Goal: Task Accomplishment & Management: Manage account settings

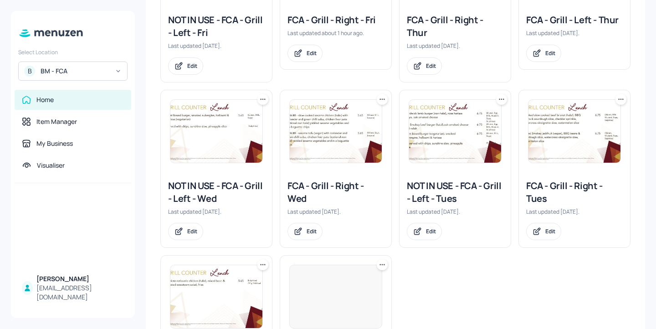
scroll to position [225, 0]
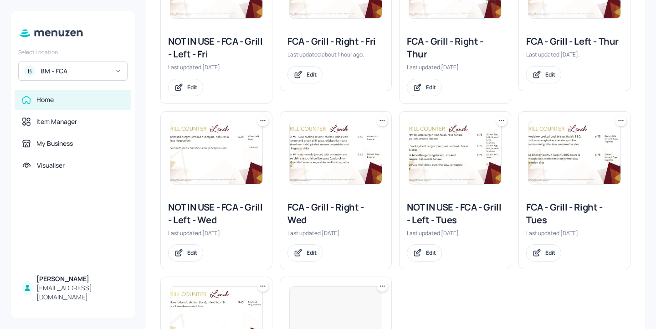
click at [329, 39] on div "FCA - Grill - Right - Fri" at bounding box center [335, 41] width 97 height 13
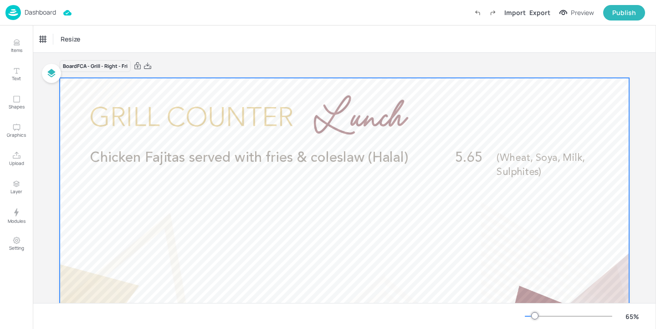
scroll to position [1, 0]
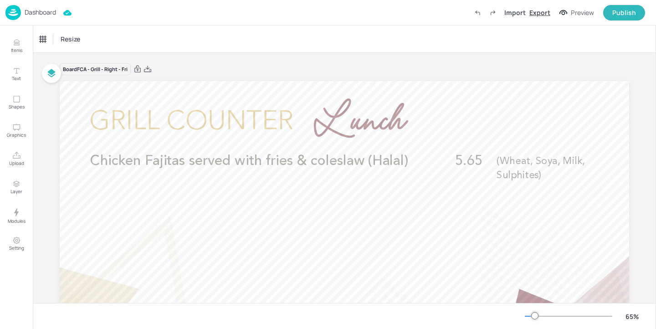
click at [533, 16] on div "Export" at bounding box center [539, 13] width 21 height 10
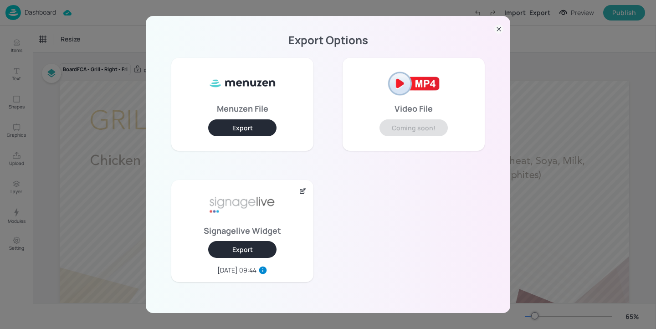
click at [253, 247] on button "Export" at bounding box center [242, 249] width 68 height 17
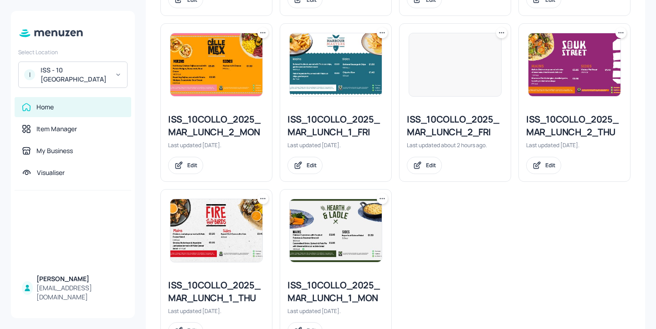
scroll to position [406, 0]
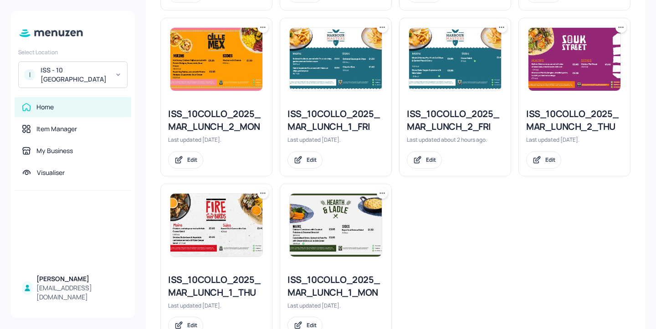
click at [432, 121] on div "ISS_10COLLO_2025_MAR_LUNCH_2_FRI" at bounding box center [455, 121] width 97 height 26
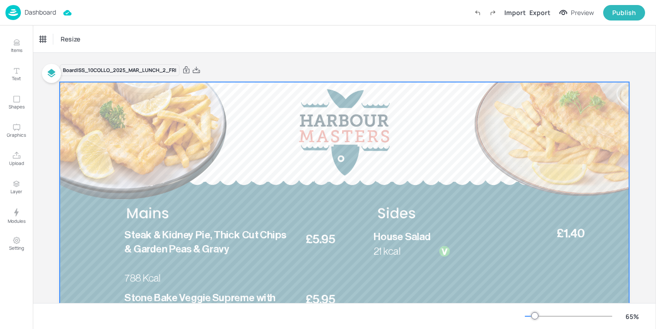
scroll to position [122, 0]
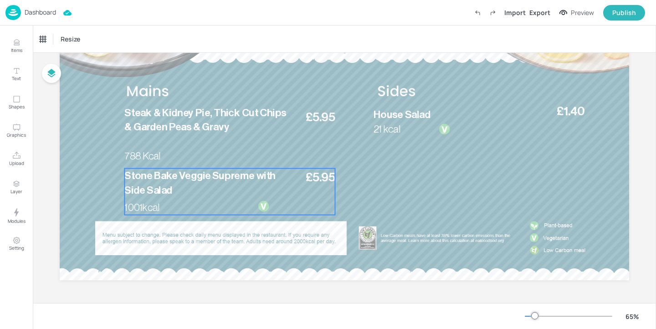
click at [215, 192] on p "Stone Bake Veggie Supreme with Side Salad" at bounding box center [206, 183] width 165 height 29
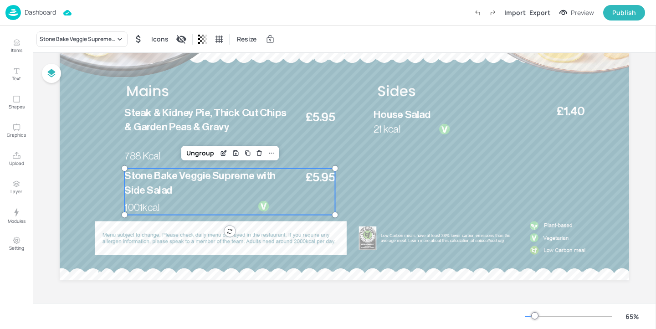
click at [82, 24] on div "Dashboard Import Export Preview Publish" at bounding box center [325, 12] width 640 height 25
click at [78, 35] on div "Stone Bake Veggie Supreme with Side Salad" at bounding box center [78, 39] width 76 height 8
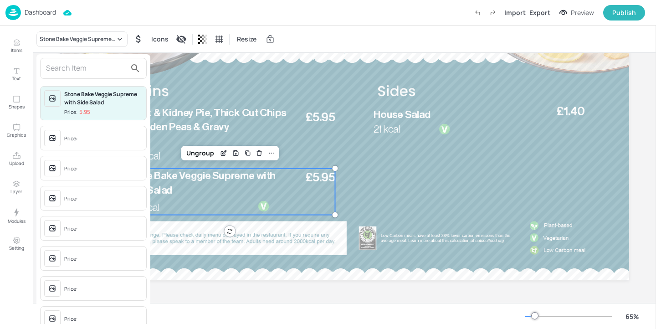
click at [80, 63] on input "text" at bounding box center [86, 68] width 80 height 15
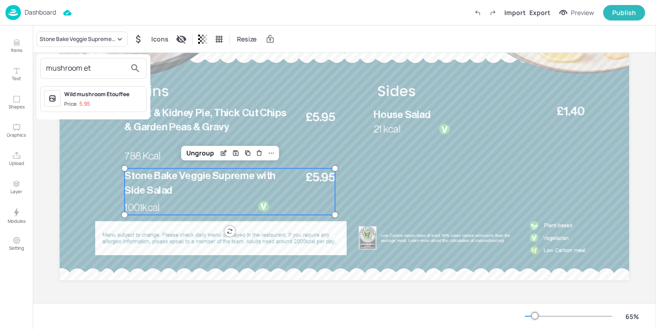
type input "mushroom et"
click at [115, 92] on div "Wild mushroom Etouffee" at bounding box center [103, 94] width 78 height 8
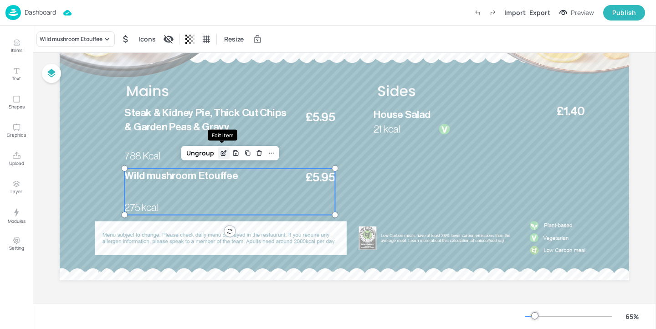
click at [223, 151] on icon "Edit Item" at bounding box center [225, 152] width 4 height 4
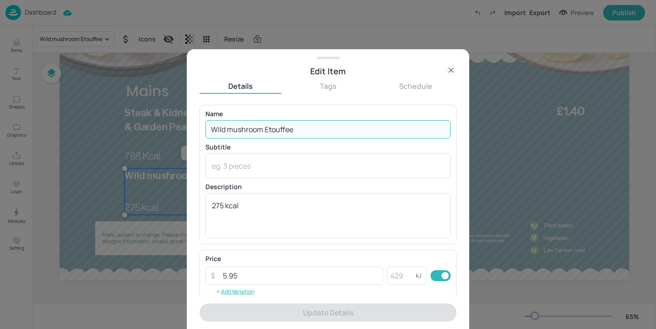
click at [232, 127] on input "Wild mushroom Etouffee" at bounding box center [327, 129] width 245 height 18
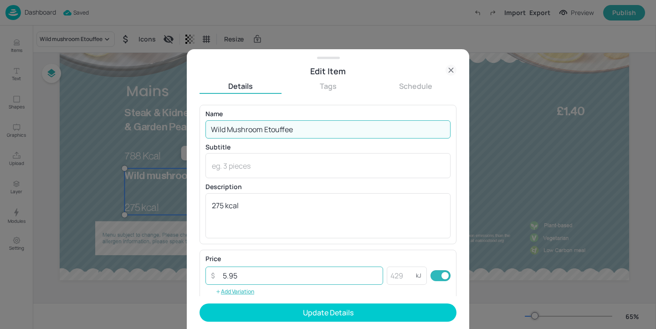
scroll to position [146, 0]
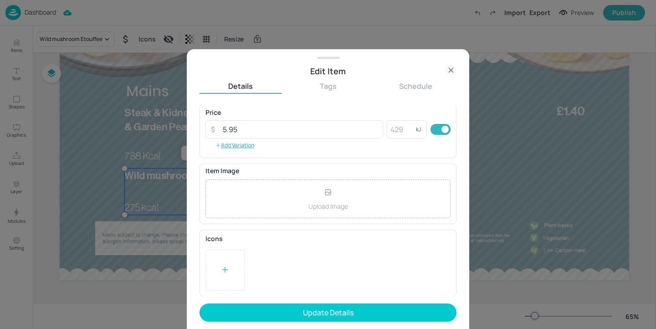
type input "Wild Mushroom Etouffee"
click at [214, 262] on div at bounding box center [224, 270] width 39 height 41
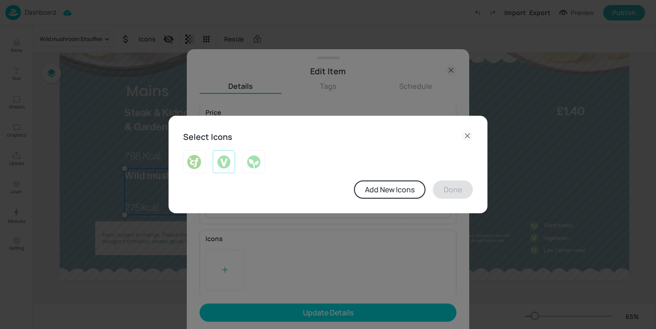
click at [223, 166] on img at bounding box center [224, 161] width 14 height 15
click at [456, 193] on button "Done" at bounding box center [453, 189] width 40 height 18
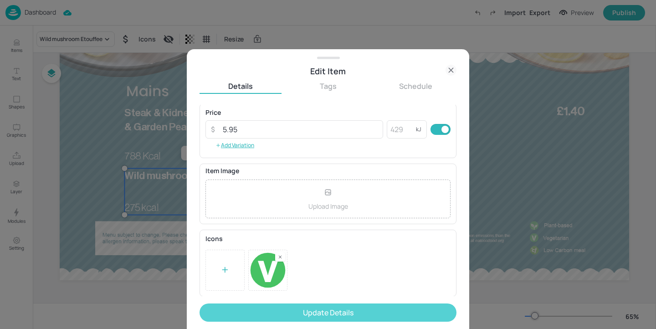
click at [394, 312] on button "Update Details" at bounding box center [328, 312] width 257 height 18
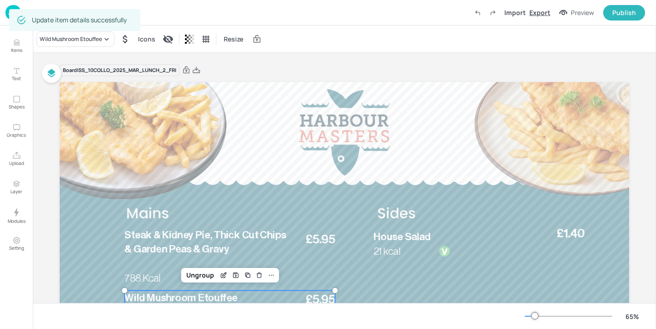
click at [539, 15] on div "Export" at bounding box center [539, 13] width 21 height 10
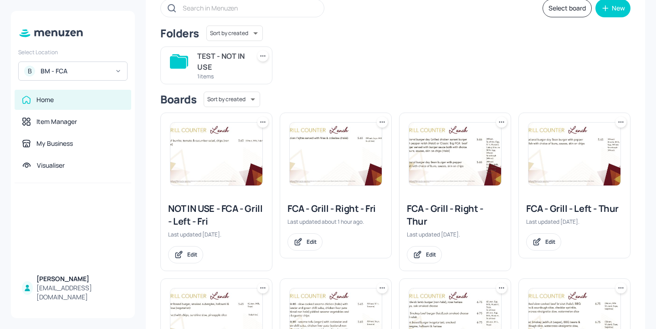
scroll to position [19, 0]
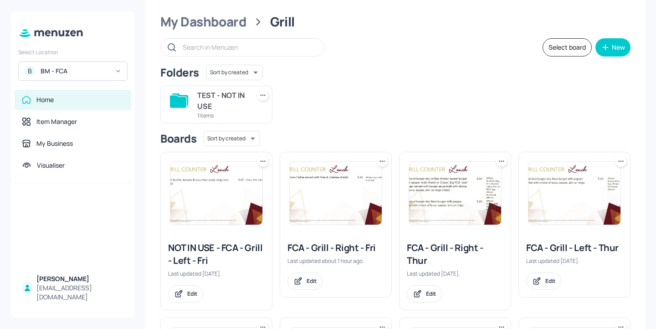
click at [233, 246] on div "NOT IN USE - FCA - Grill - Left - Fri" at bounding box center [216, 254] width 97 height 26
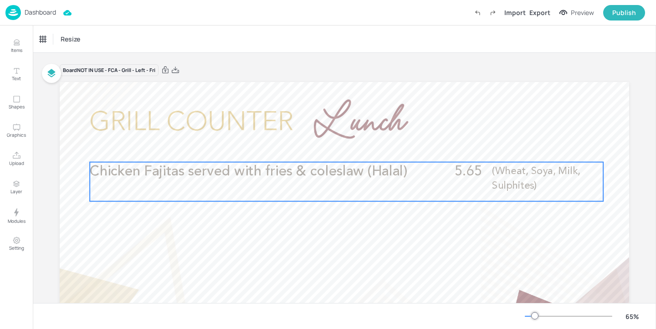
click at [225, 169] on span "Chicken Fajitas served with fries & coleslaw (Halal)" at bounding box center [248, 172] width 317 height 14
click at [337, 144] on icon "Edit Item" at bounding box center [341, 146] width 8 height 7
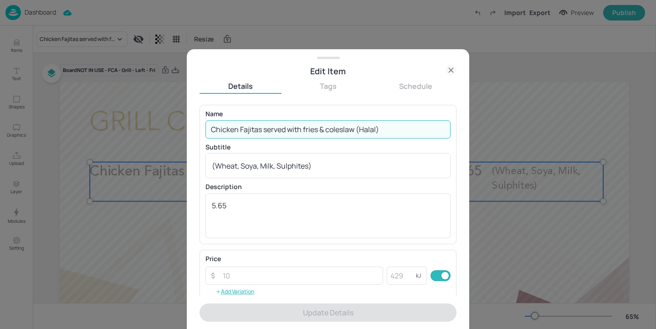
drag, startPoint x: 406, startPoint y: 133, endPoint x: 1, endPoint y: 127, distance: 405.0
click at [1, 127] on div "Edit Item Details Tags Schedule Name Chicken Fajitas served with fries & colesl…" at bounding box center [328, 164] width 656 height 329
paste input "BBQ Chicken rotisserie"
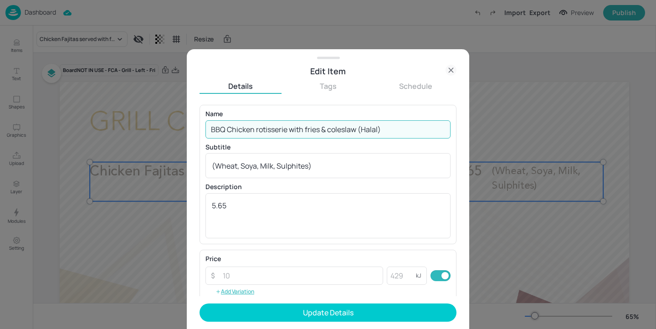
type input "BBQ Chicken rotisserie with fries & coleslaw (Halal)"
click at [343, 170] on textarea "(Wheat, Soya, Milk, Sulphites)" at bounding box center [328, 166] width 232 height 10
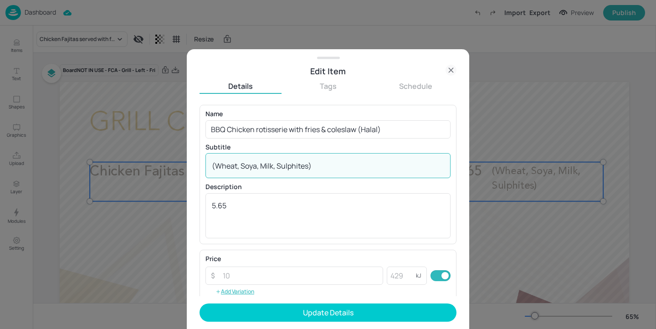
drag, startPoint x: 365, startPoint y: 170, endPoint x: 67, endPoint y: 165, distance: 298.4
click at [67, 165] on div "Edit Item Details Tags Schedule Name BBQ Chicken rotisserie with fries & colesl…" at bounding box center [328, 164] width 656 height 329
paste textarea "soya, s"
click at [246, 169] on textarea "(Wheat, soya, sulphites)" at bounding box center [328, 166] width 232 height 10
click at [264, 164] on textarea "(Wheat, Soya, sulphites)" at bounding box center [328, 166] width 232 height 10
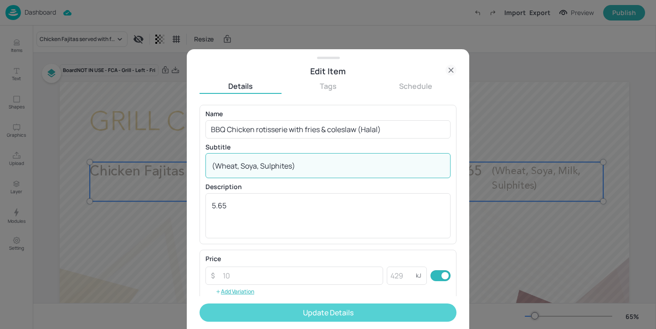
type textarea "(Wheat, Soya, Sulphites)"
click at [352, 311] on button "Update Details" at bounding box center [328, 312] width 257 height 18
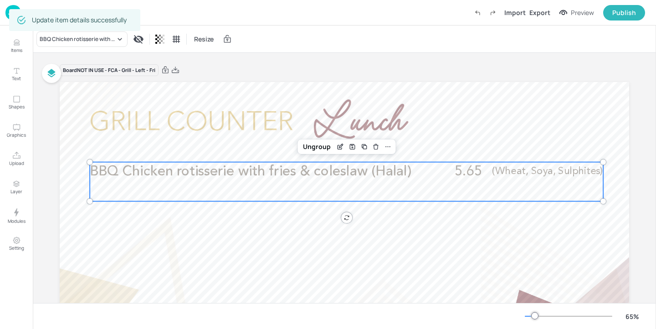
click at [15, 5] on img at bounding box center [12, 12] width 15 height 15
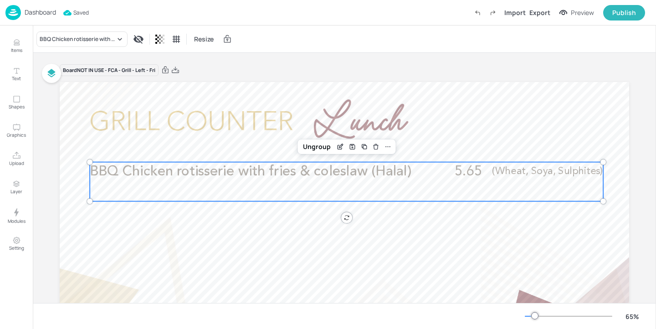
click at [13, 5] on img at bounding box center [12, 12] width 15 height 15
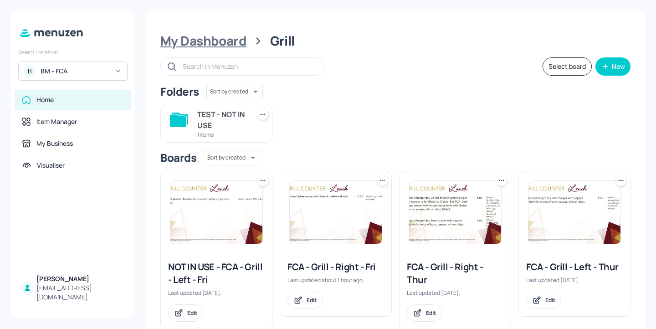
click at [179, 45] on div "My Dashboard" at bounding box center [203, 41] width 86 height 16
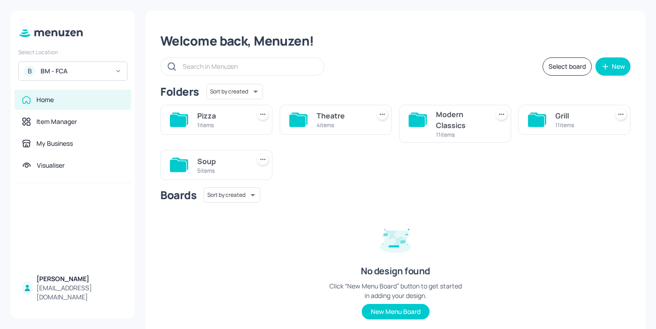
click at [69, 60] on div "Select Location B BM - FCA" at bounding box center [73, 63] width 124 height 36
click at [68, 67] on div "BM - FCA" at bounding box center [75, 71] width 69 height 9
click at [99, 45] on div at bounding box center [328, 164] width 656 height 329
click at [565, 116] on div "Grill" at bounding box center [579, 115] width 49 height 11
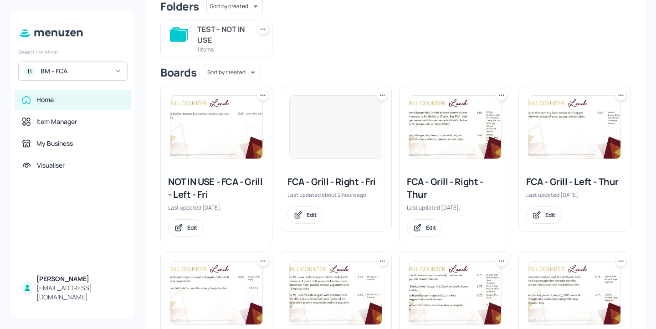
scroll to position [112, 0]
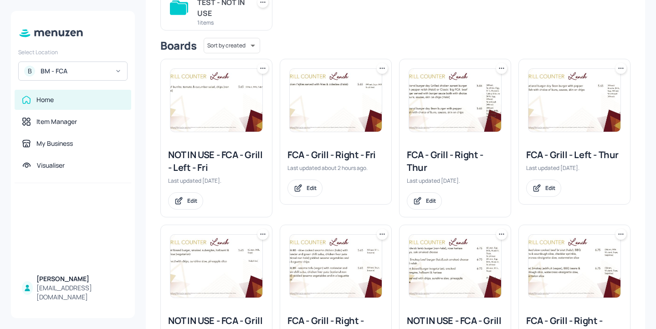
click at [220, 159] on div "NOT IN USE - FCA - Grill - Left - Fri" at bounding box center [216, 161] width 97 height 26
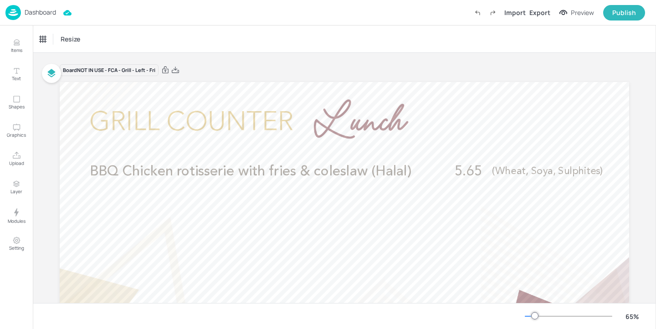
click at [383, 64] on div "Board NOT IN USE - FCA - Grill - Left - Fri" at bounding box center [344, 70] width 569 height 13
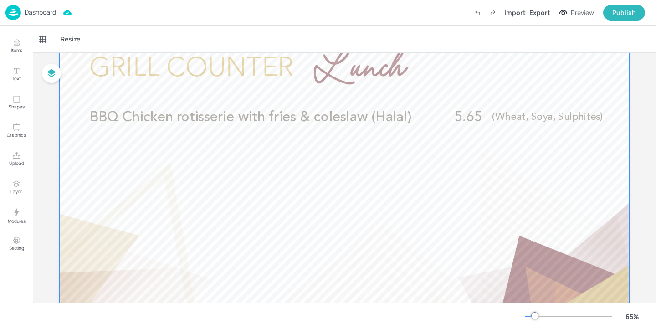
scroll to position [77, 0]
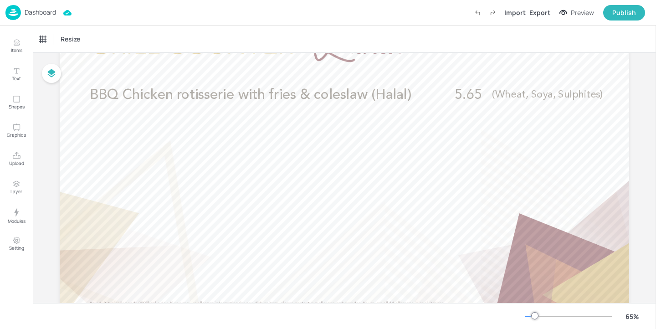
click at [29, 15] on p "Dashboard" at bounding box center [40, 12] width 31 height 6
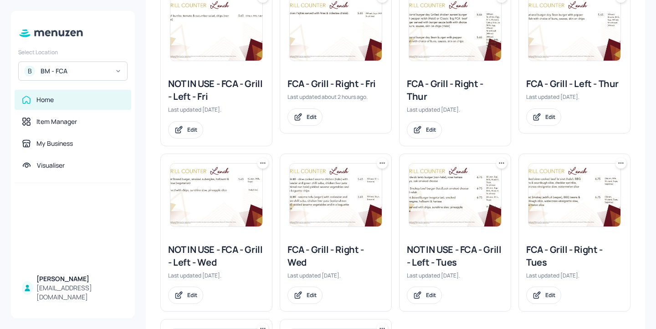
scroll to position [34, 0]
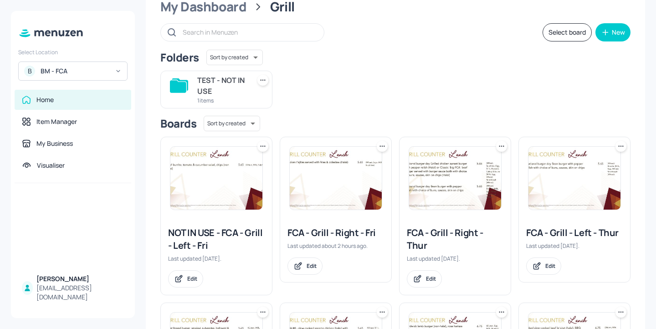
click at [310, 240] on div "FCA - Grill - Right - Fri Last updated about 2 hours ago. Edit" at bounding box center [335, 250] width 111 height 62
click at [233, 230] on div "NOT IN USE - FCA - Grill - Left - Fri" at bounding box center [216, 239] width 97 height 26
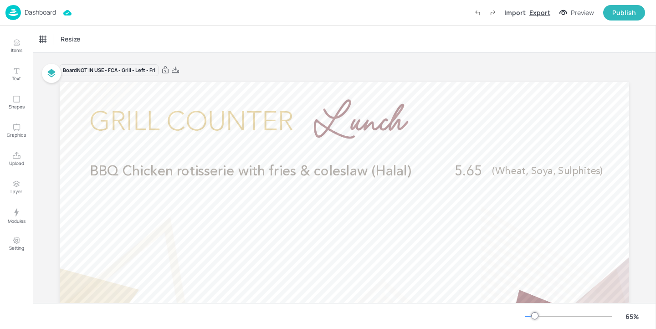
click at [540, 12] on div "Export" at bounding box center [539, 13] width 21 height 10
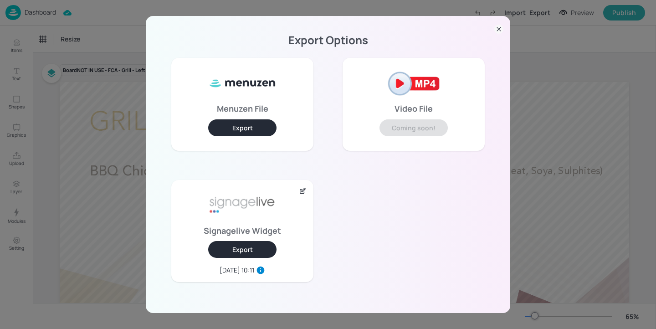
click at [238, 250] on button "Export" at bounding box center [242, 249] width 68 height 17
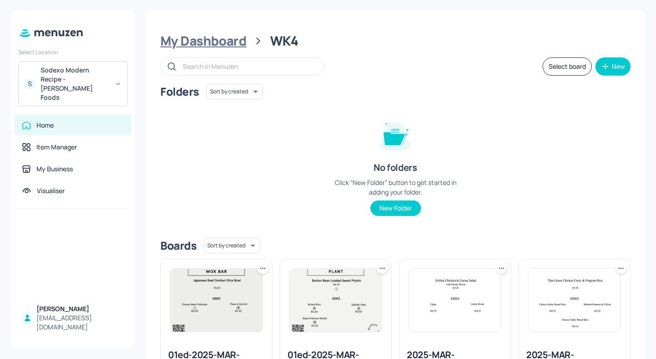
click at [208, 46] on div "My Dashboard" at bounding box center [203, 41] width 86 height 16
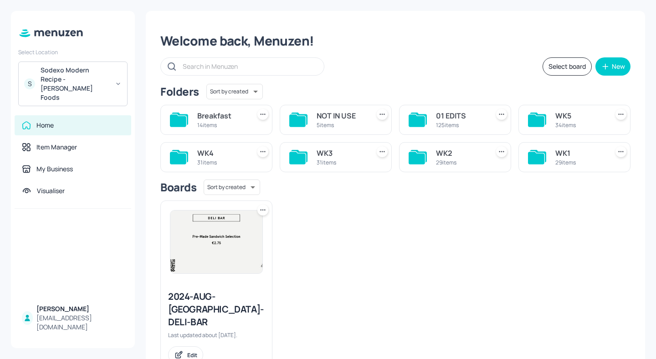
click at [318, 151] on div "WK3" at bounding box center [341, 153] width 49 height 11
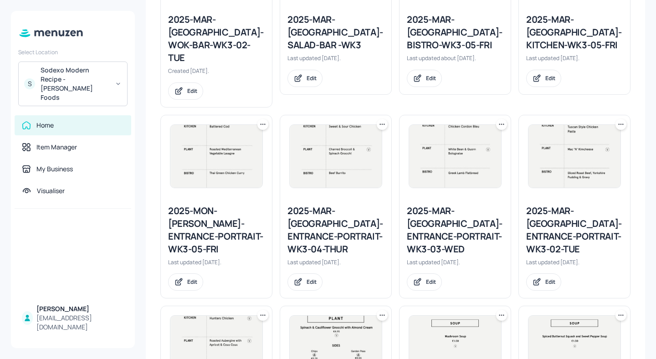
scroll to position [456, 0]
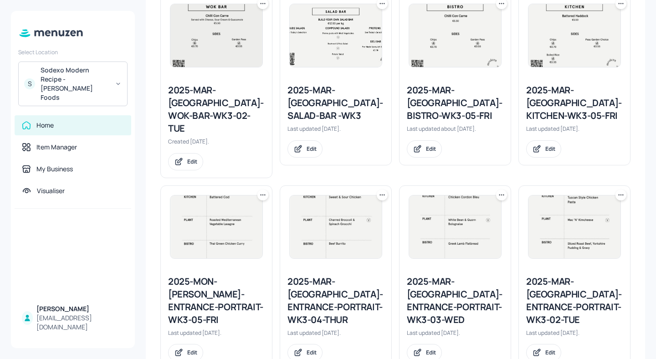
click at [235, 275] on div "2025-MON-[PERSON_NAME]-ENTRANCE-PORTRAIT-WK3-05-FRI" at bounding box center [216, 300] width 97 height 51
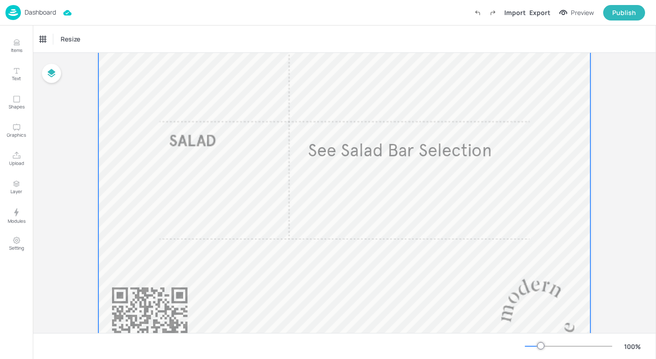
scroll to position [585, 0]
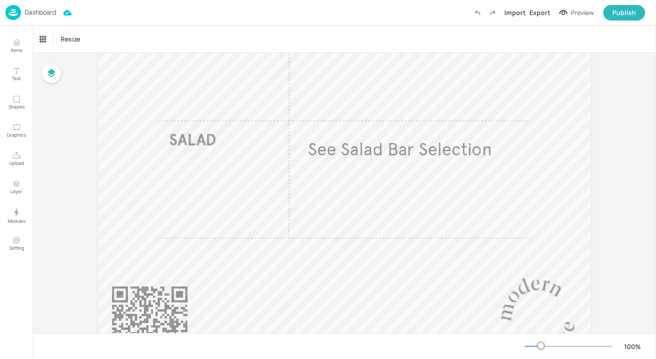
click at [27, 12] on p "Dashboard" at bounding box center [40, 12] width 31 height 6
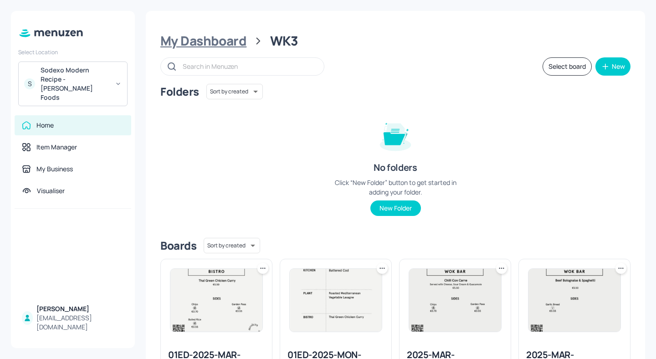
click at [192, 39] on div "My Dashboard" at bounding box center [203, 41] width 86 height 16
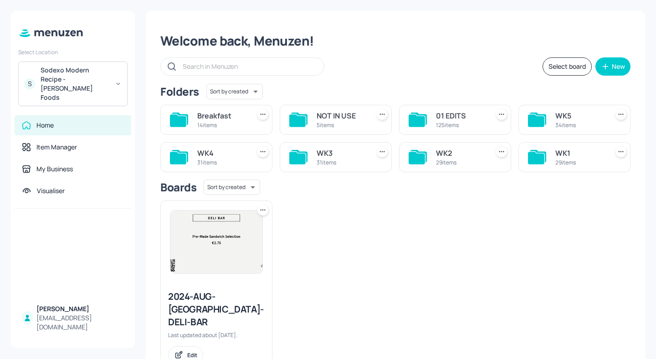
click at [315, 149] on div "WK3 31 items" at bounding box center [336, 157] width 112 height 30
click at [318, 153] on div "WK3" at bounding box center [341, 153] width 49 height 11
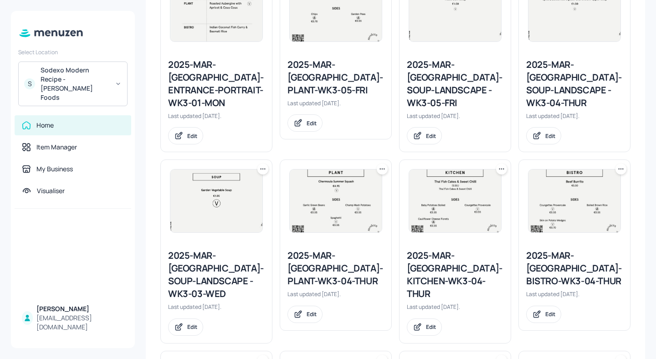
scroll to position [1032, 0]
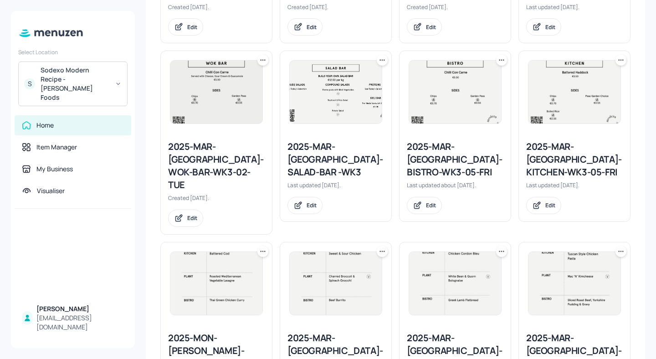
scroll to position [352, 0]
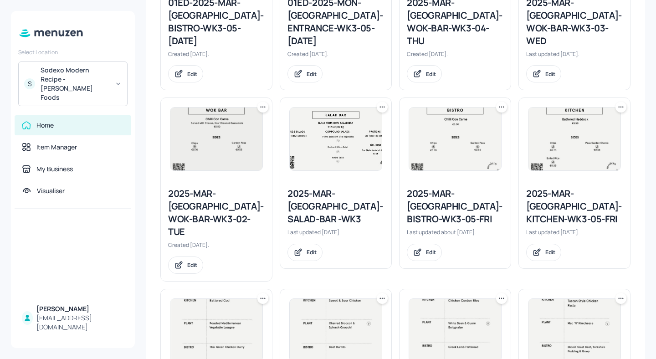
click at [455, 197] on div "2025-MAR-[GEOGRAPHIC_DATA]-BISTRO-WK3-05-FRI" at bounding box center [455, 206] width 97 height 38
